Goal: Register for event/course

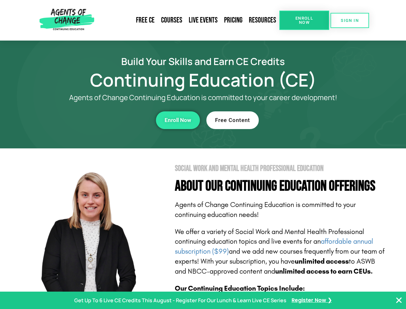
click at [203, 154] on section "Social Work and Mental Health Professional Education About Our Continuing Educa…" at bounding box center [203, 283] width 406 height 270
click at [304, 20] on span "Enroll Now" at bounding box center [304, 20] width 29 height 8
click at [350, 20] on span "SIGN IN" at bounding box center [350, 20] width 18 height 4
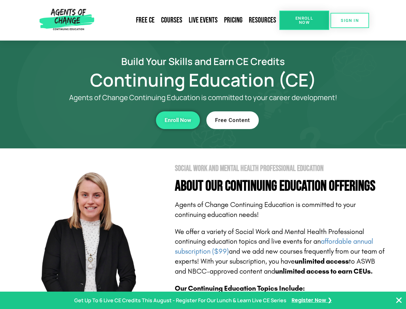
click at [112, 120] on div "Enroll Now" at bounding box center [111, 120] width 177 height 18
click at [178, 120] on span "Enroll Now" at bounding box center [178, 119] width 27 height 5
click at [295, 120] on div "Free Content" at bounding box center [294, 120] width 177 height 18
